Goal: Navigation & Orientation: Find specific page/section

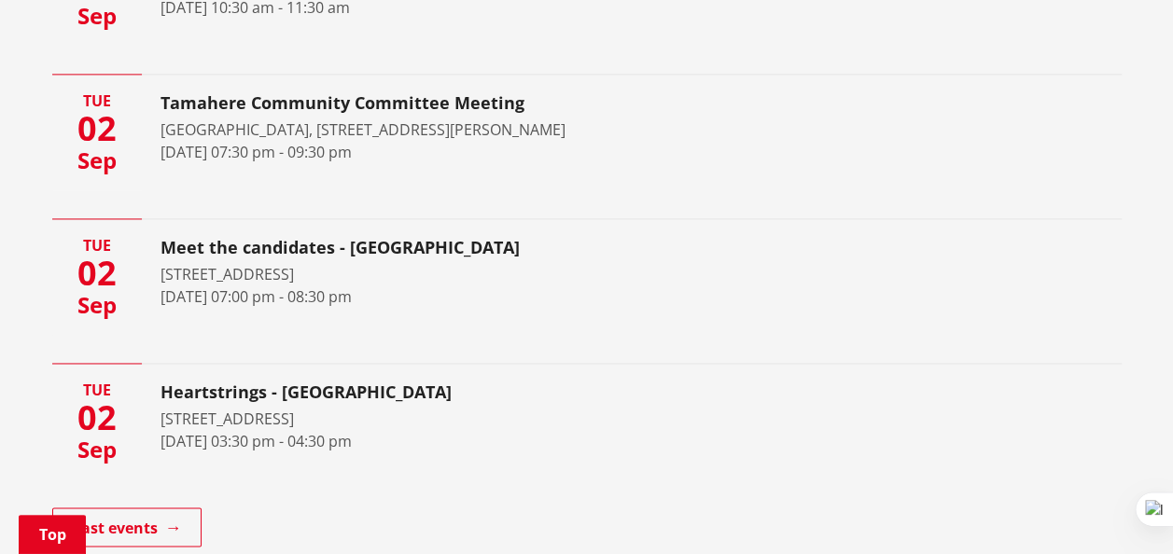
scroll to position [1306, 0]
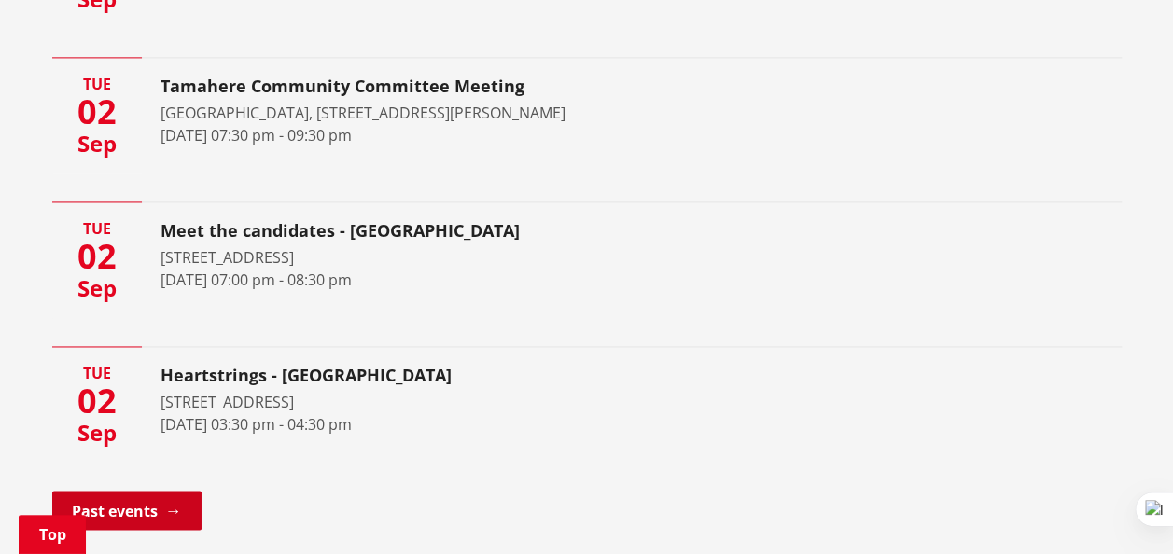
click at [120, 509] on link "Past events" at bounding box center [126, 510] width 149 height 39
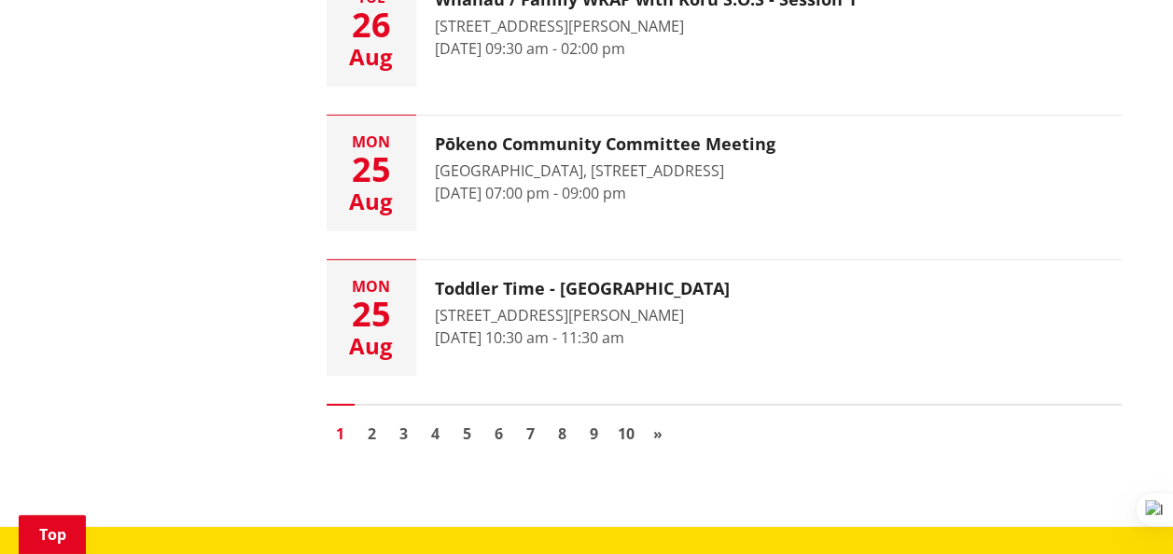
scroll to position [2907, 0]
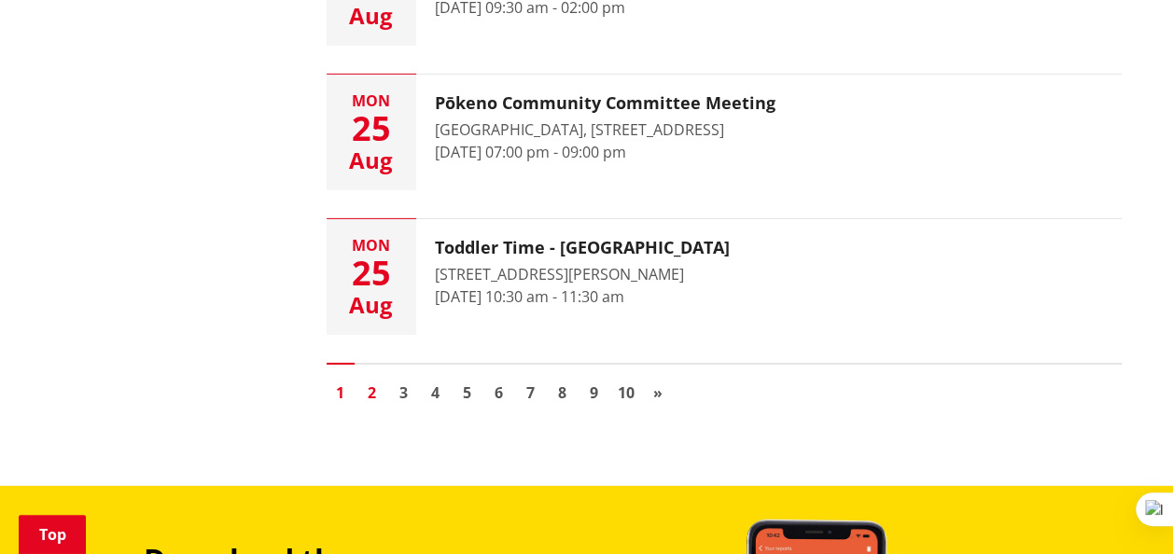
click at [374, 383] on link "2" at bounding box center [372, 393] width 28 height 28
